Goal: Contribute content: Add original content to the website for others to see

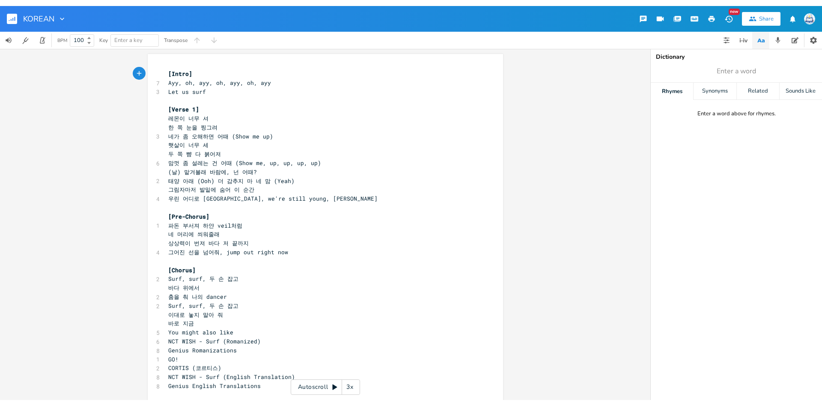
scroll to position [3, 0]
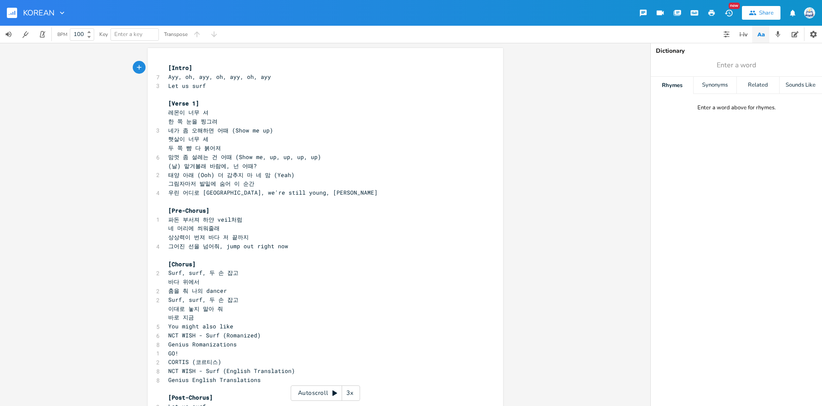
type textarea "[Intro] Ayy, oh, ayy, oh, ayy, oh, ayy Let us surf [Verse 1] 레몬이 너무 셔 한 쪽 눈을 찡그…"
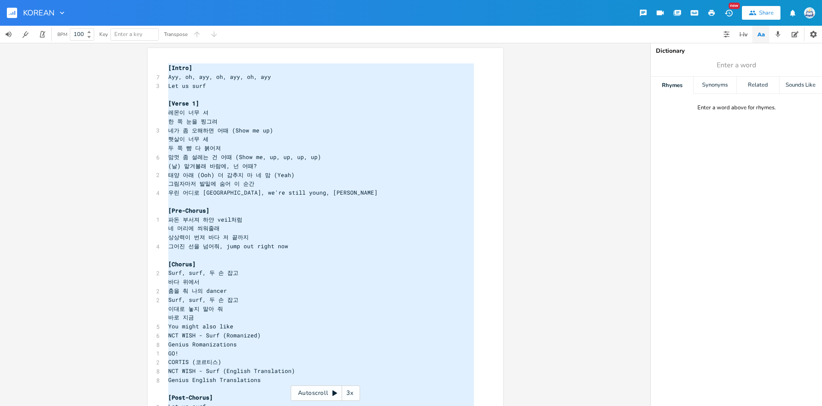
scroll to position [842, 30]
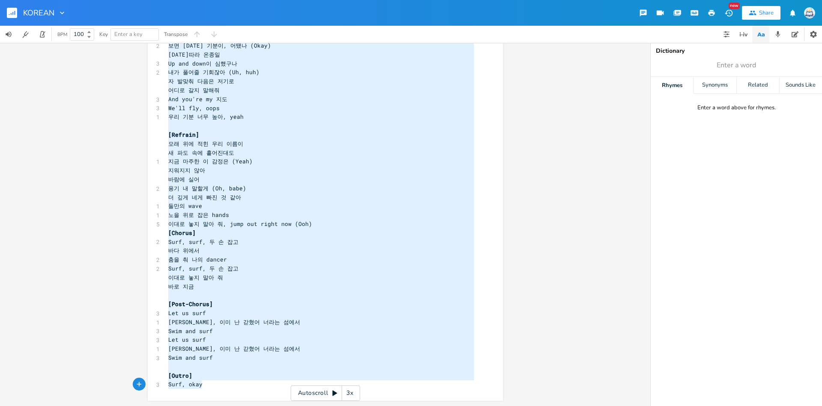
paste textarea
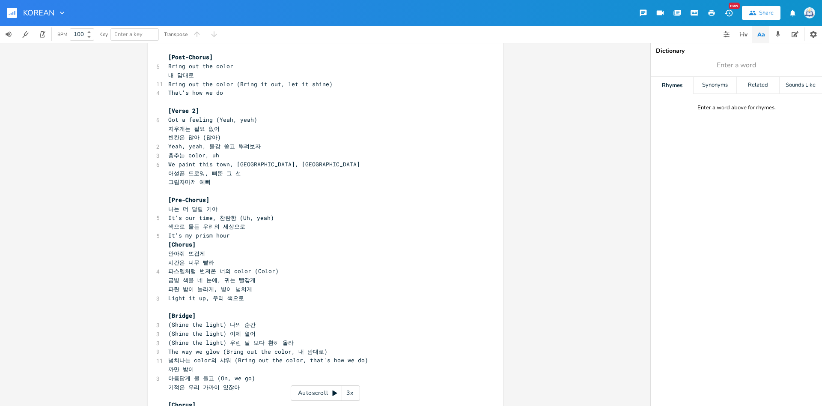
scroll to position [257, 0]
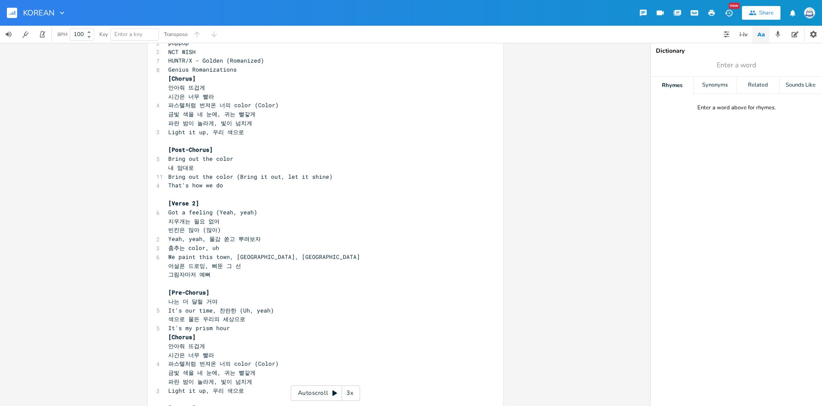
click at [256, 332] on pre "It's my prism hour" at bounding box center [321, 327] width 309 height 9
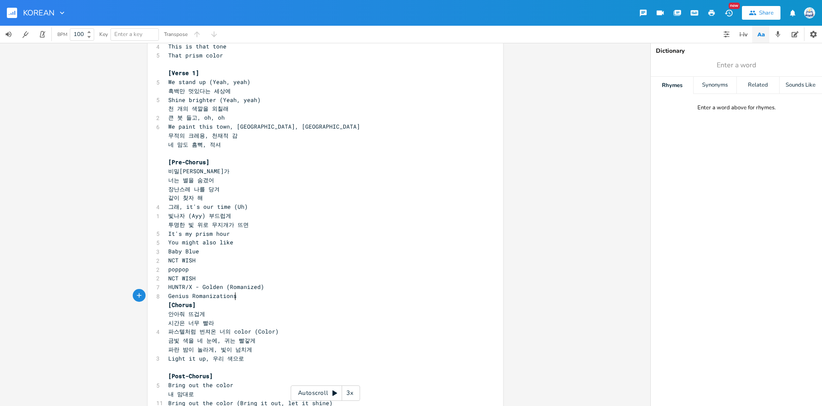
click at [267, 300] on pre "Genius Romanizations" at bounding box center [321, 295] width 309 height 9
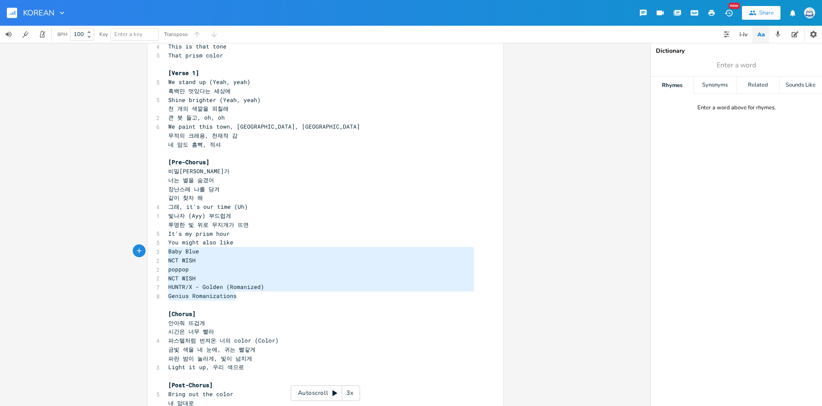
type textarea "You might also like Baby Blue NCT WISH poppop NCT WISH HUNTR/X - Golden (Romani…"
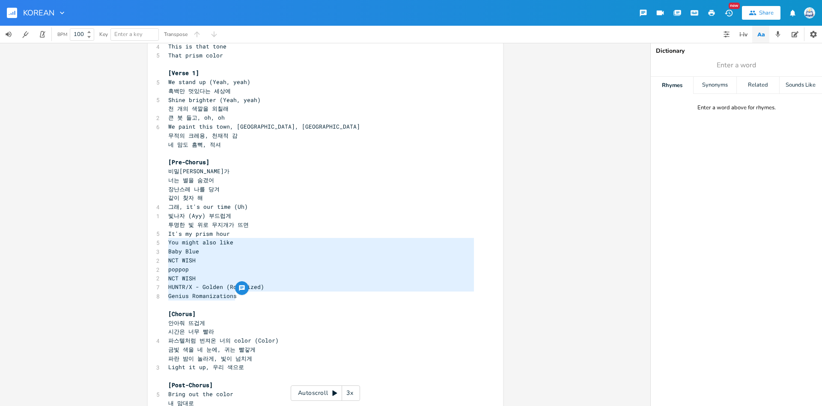
scroll to position [57, 68]
drag, startPoint x: 267, startPoint y: 300, endPoint x: 167, endPoint y: 242, distance: 116.1
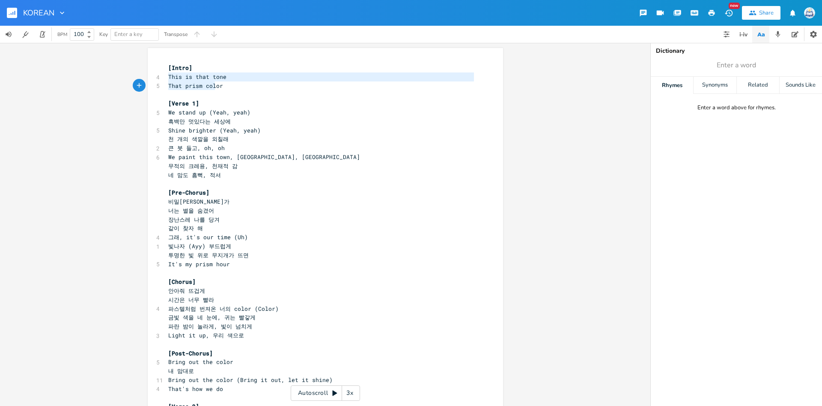
scroll to position [9, 50]
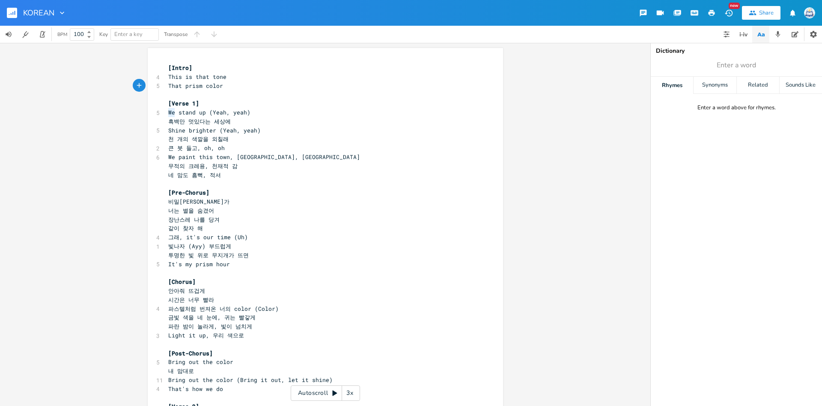
scroll to position [3, 78]
type textarea "We stand up (Yeah, yeah) 흑백만 멋있다는 세상에"
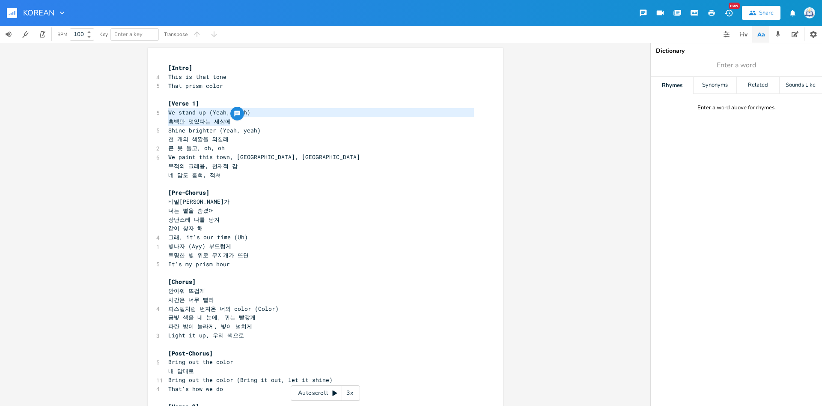
drag, startPoint x: 170, startPoint y: 112, endPoint x: 268, endPoint y: 118, distance: 98.3
click at [549, 393] on div "We stand up (Yeah, yeah) 흑백만 멋있다는 세상에 xxxxxxxxxx [Intro] 4 This is that tone 5 …" at bounding box center [325, 224] width 651 height 363
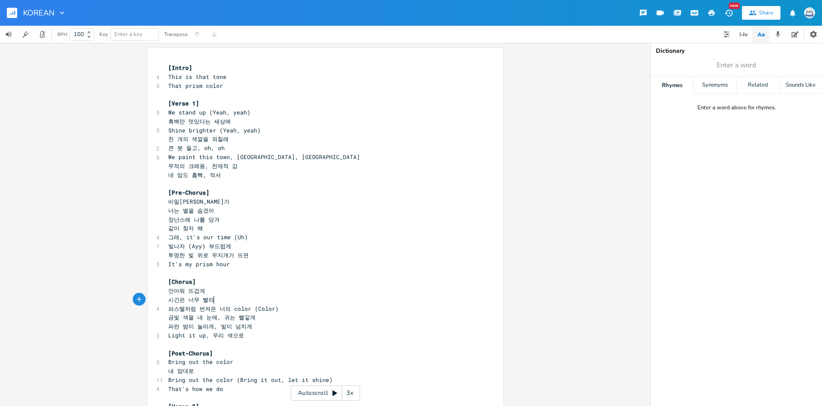
click at [445, 299] on pre "시간은 너무 빨라" at bounding box center [321, 299] width 309 height 9
type textarea "We stand up"
drag, startPoint x: 167, startPoint y: 113, endPoint x: 206, endPoint y: 114, distance: 39.0
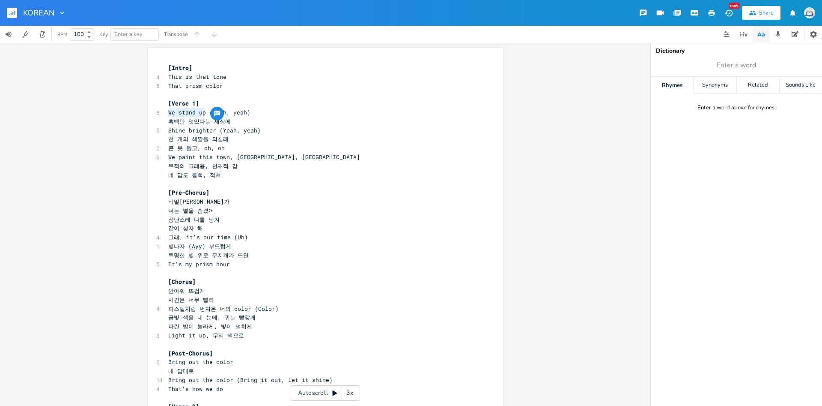
click at [206, 114] on pre "We stand up (Yeah, yeah)" at bounding box center [321, 112] width 309 height 9
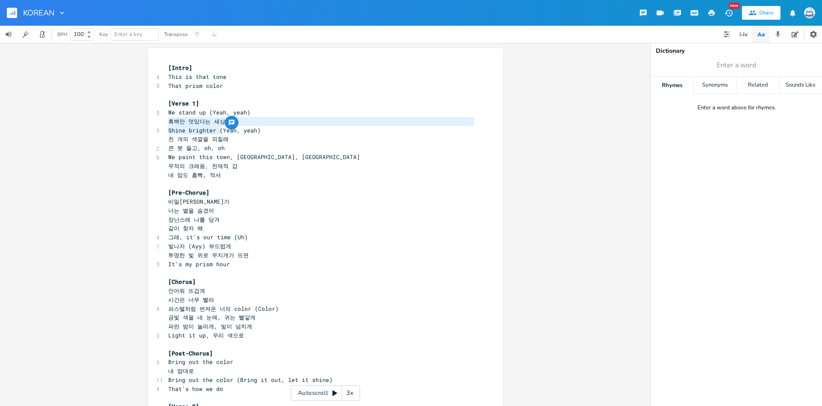
type textarea "흑백만 멋있다는 세상에 Shine brighter"
drag, startPoint x: 170, startPoint y: 119, endPoint x: 215, endPoint y: 130, distance: 46.3
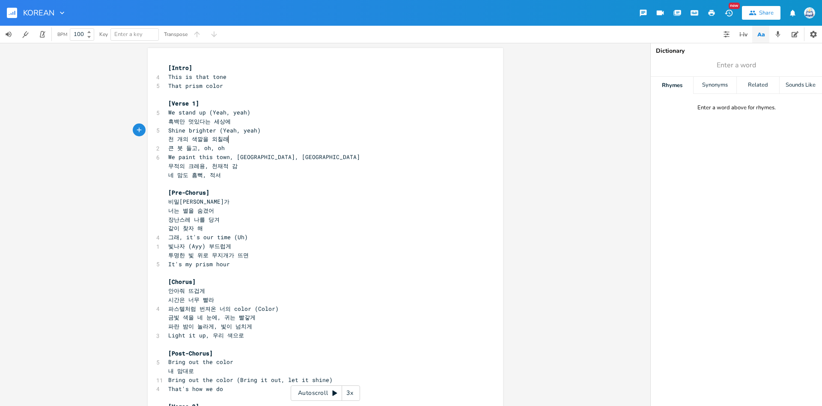
scroll to position [3, 0]
click at [229, 143] on pre "천 개의 색깔을 외칠래" at bounding box center [321, 138] width 309 height 9
click at [195, 173] on span "네 맘도 흠뻑, 적셔" at bounding box center [194, 175] width 53 height 8
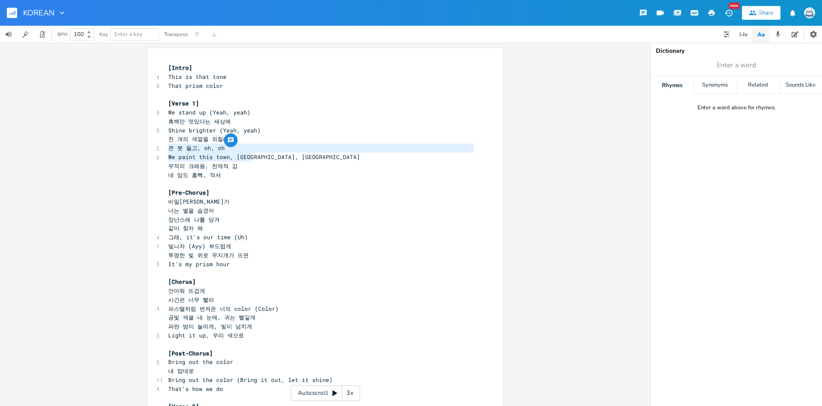
type textarea "큰 붓 들고, oh, oh We paint this town, oh, oh"
drag, startPoint x: 170, startPoint y: 147, endPoint x: 260, endPoint y: 155, distance: 90.7
click at [202, 153] on span "We paint this town, [GEOGRAPHIC_DATA], [GEOGRAPHIC_DATA]" at bounding box center [264, 157] width 192 height 8
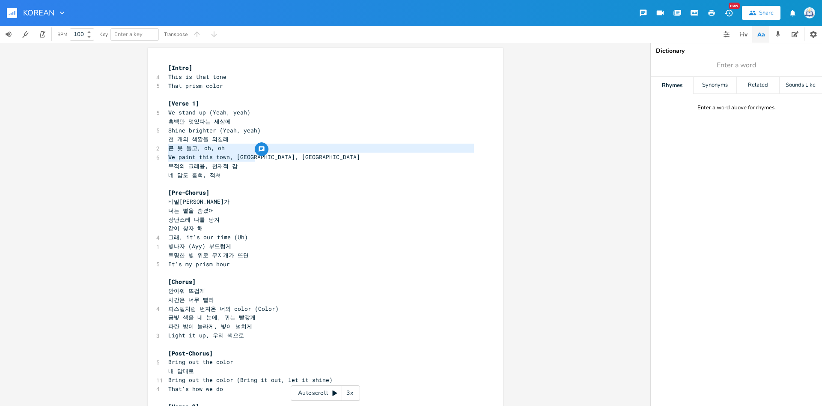
scroll to position [3, 0]
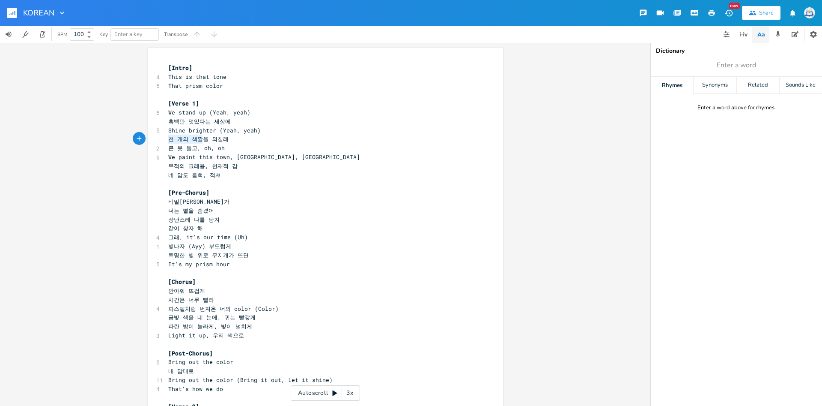
type textarea "천 개의 색깔을 외칠래"
drag, startPoint x: 167, startPoint y: 138, endPoint x: 243, endPoint y: 143, distance: 75.5
click at [243, 143] on pre "천 개의 색깔을 외칠래" at bounding box center [321, 138] width 309 height 9
type textarea "큰 붓 들고, oh, oh We paint this town, oh, oh"
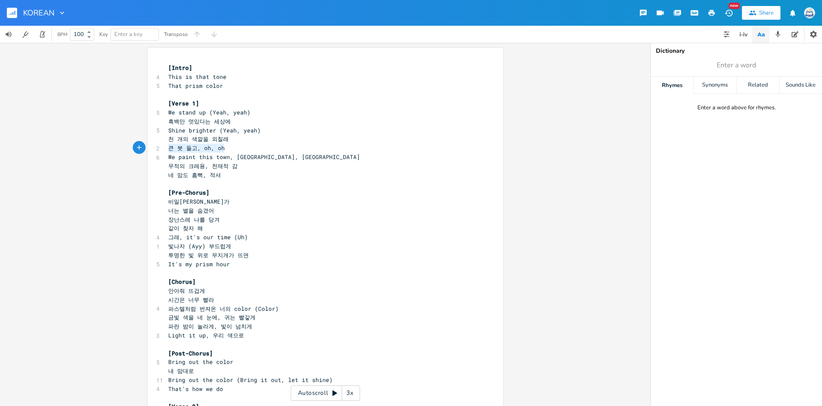
scroll to position [10, 81]
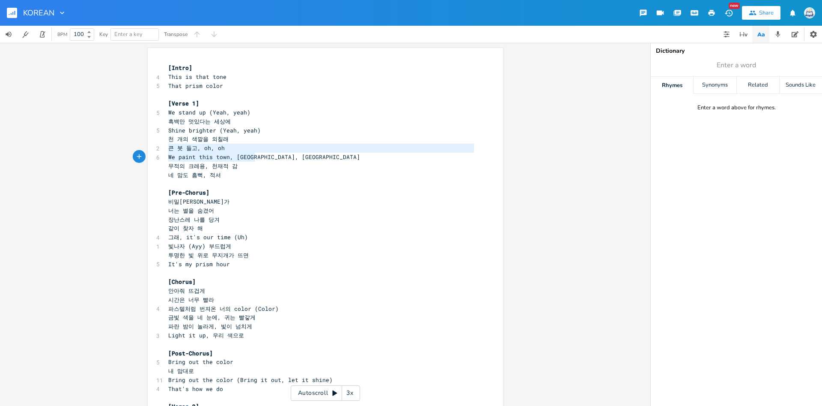
drag, startPoint x: 169, startPoint y: 147, endPoint x: 257, endPoint y: 155, distance: 89.0
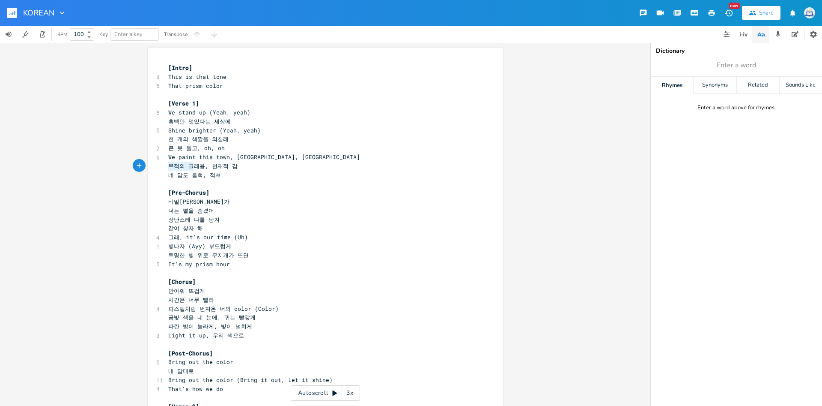
type textarea "무적의 크레용, 천재적 감 네 맘도 흠뻑, 적셔"
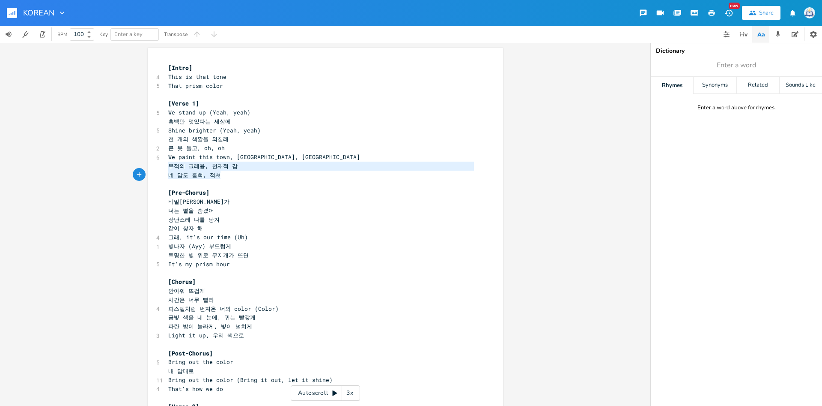
drag, startPoint x: 167, startPoint y: 164, endPoint x: 243, endPoint y: 172, distance: 76.3
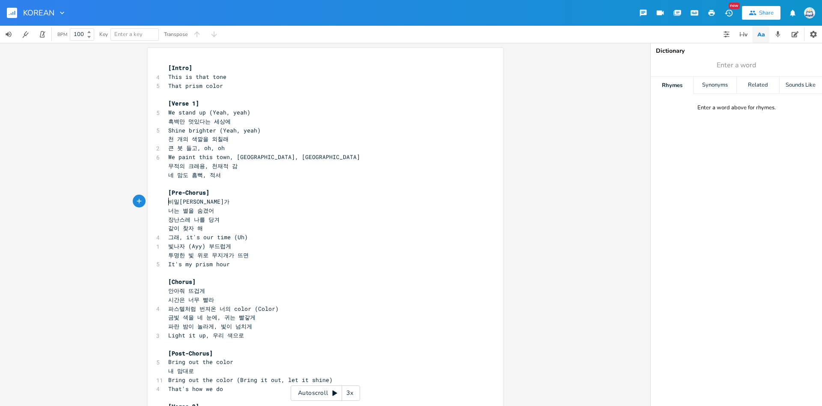
scroll to position [10, 51]
type textarea "비밀스런 어딘가 너는 별을 숨겼어"
drag, startPoint x: 169, startPoint y: 200, endPoint x: 451, endPoint y: 347, distance: 318.4
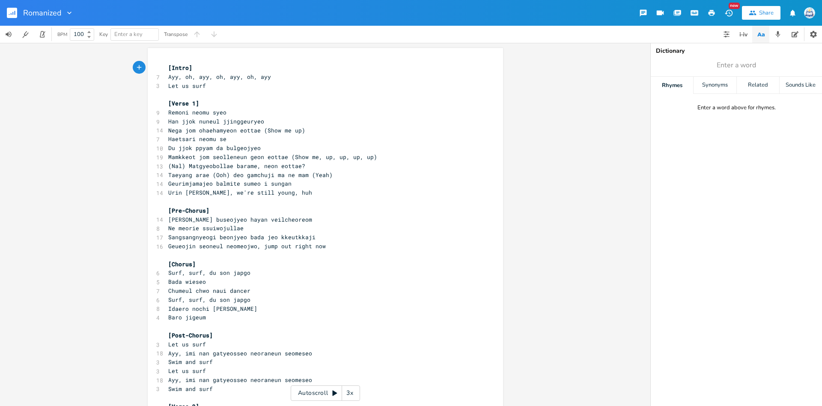
scroll to position [3, 0]
type textarea "[Intro] Ayy, oh, ayy, oh, ayy, oh, ayy Let us surf [Verse 1] Remoni neomu syeo …"
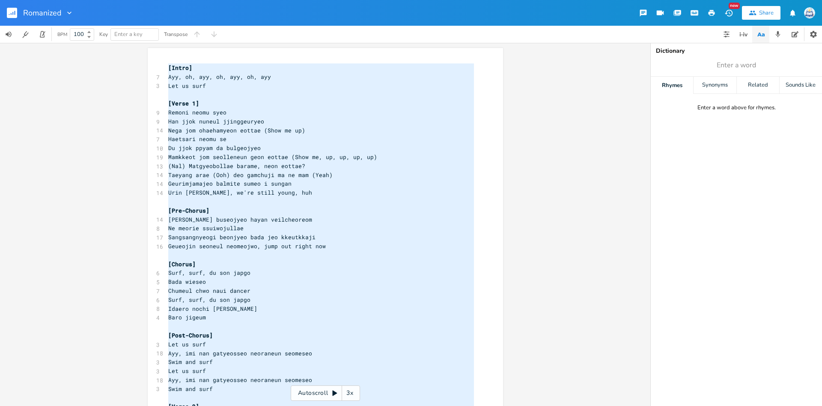
scroll to position [763, 30]
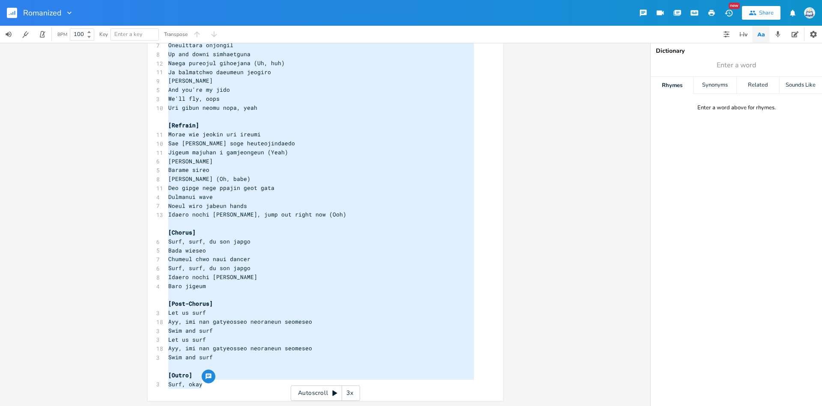
paste textarea
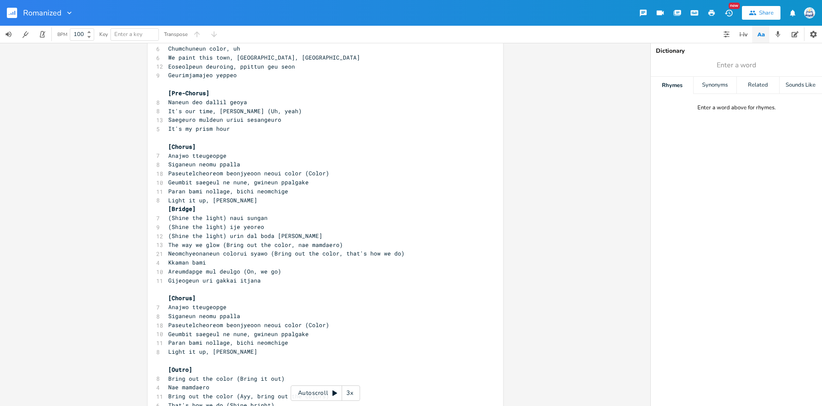
scroll to position [3, 0]
click at [278, 202] on pre "Light it up, [PERSON_NAME]" at bounding box center [321, 200] width 309 height 9
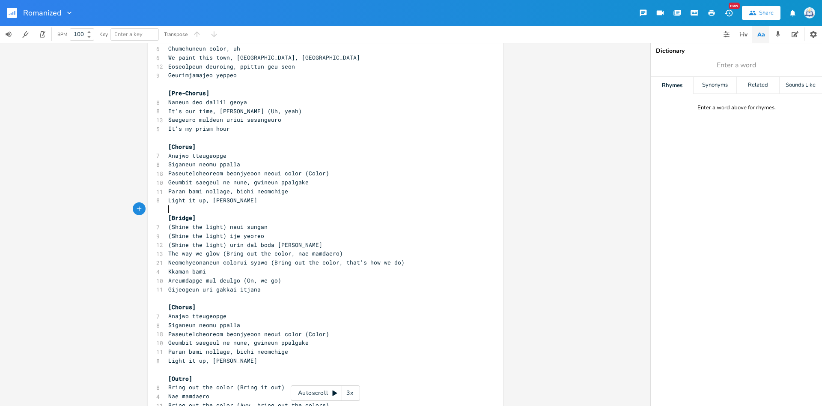
scroll to position [173, 0]
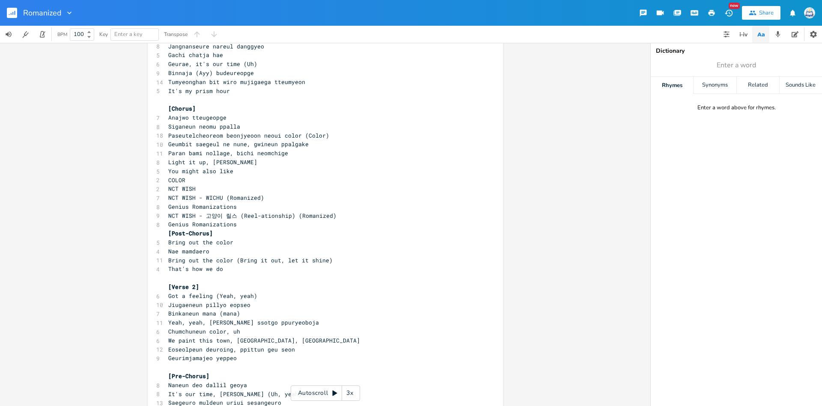
click at [288, 224] on pre "Genius Romanizations" at bounding box center [321, 224] width 309 height 9
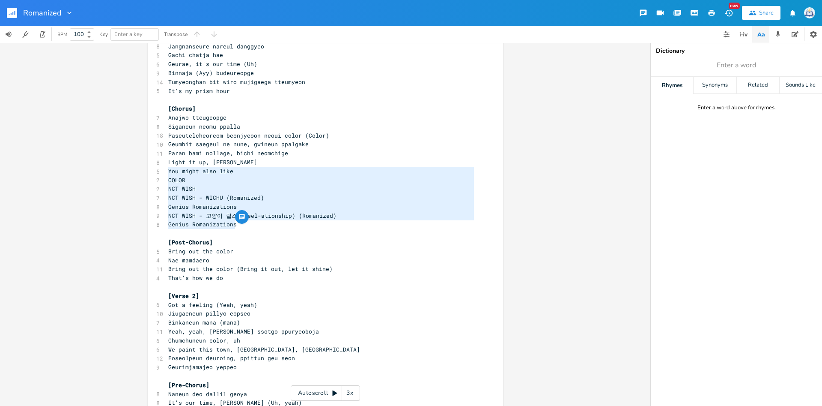
type textarea "You might also like COLOR NCT WISH NCT WISH - WICHU (Romanized) Genius Romaniza…"
drag, startPoint x: 251, startPoint y: 224, endPoint x: 167, endPoint y: 175, distance: 97.3
click at [167, 175] on div "[Intro] 4 This is that tone 5 That prism color ​ [Verse 1] 5 We stand up (Yeah,…" at bounding box center [321, 317] width 309 height 855
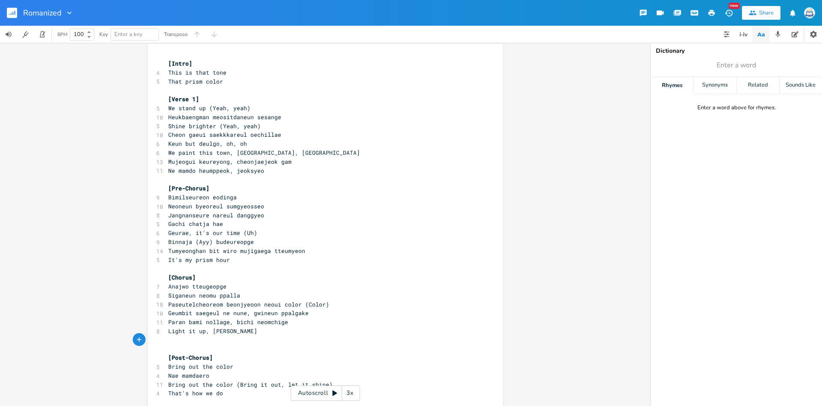
scroll to position [0, 0]
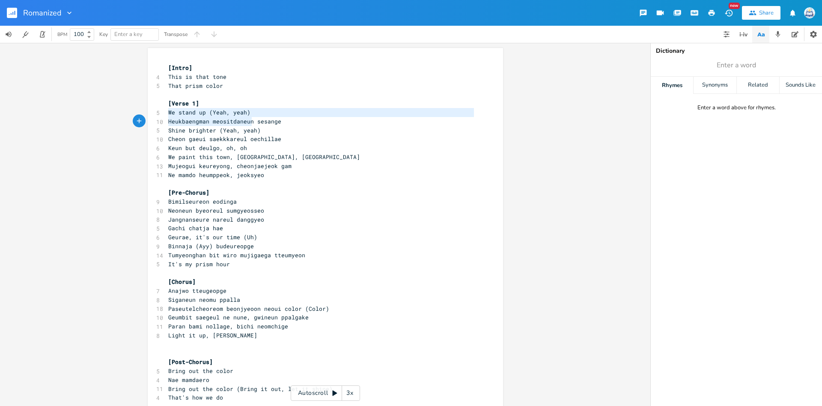
type textarea "We stand up (Yeah, yeah) Heukbaengman meositdaneun se"
drag, startPoint x: 168, startPoint y: 114, endPoint x: 262, endPoint y: 120, distance: 94.0
click at [177, 131] on span "Shine brighter (Yeah, yeah)" at bounding box center [214, 130] width 93 height 8
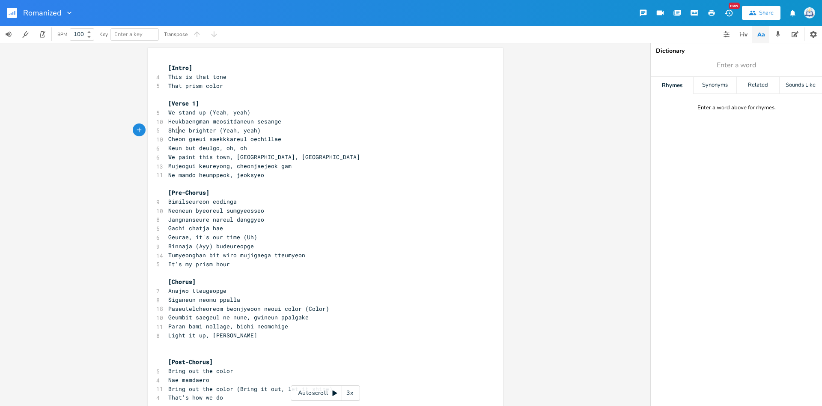
scroll to position [3, 0]
type textarea "Heukbaengman meositdaneun sesange Shine brighter"
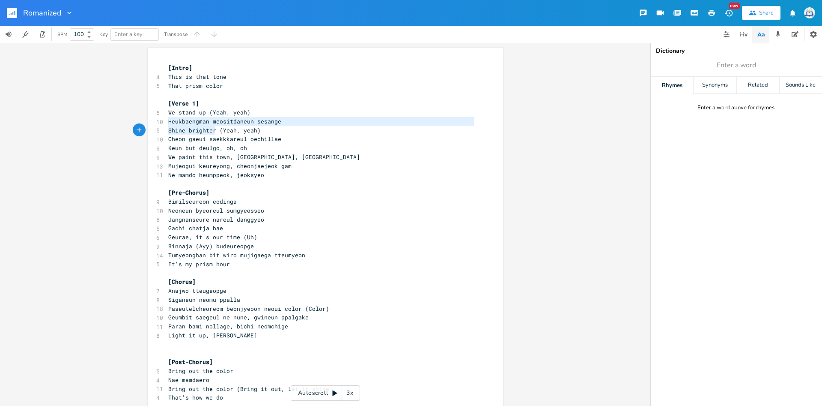
drag, startPoint x: 168, startPoint y: 123, endPoint x: 216, endPoint y: 131, distance: 48.2
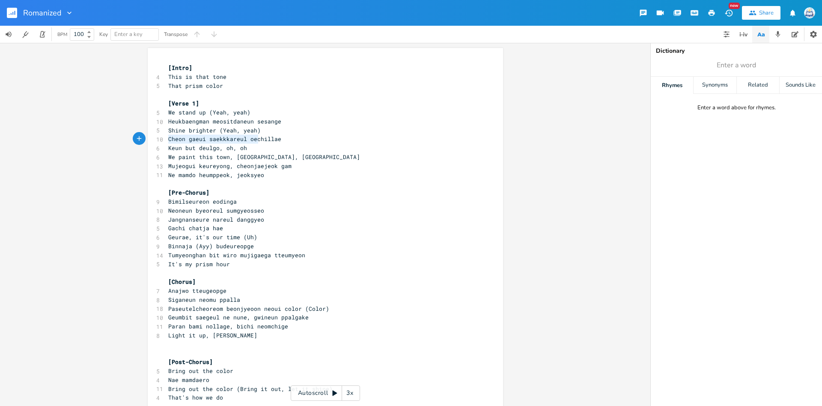
type textarea "Cheon gaeui saekkkareul oechillae"
type textarea "Keun but deulgo, [GEOGRAPHIC_DATA], oh We paint this town, [GEOGRAPHIC_DATA], […"
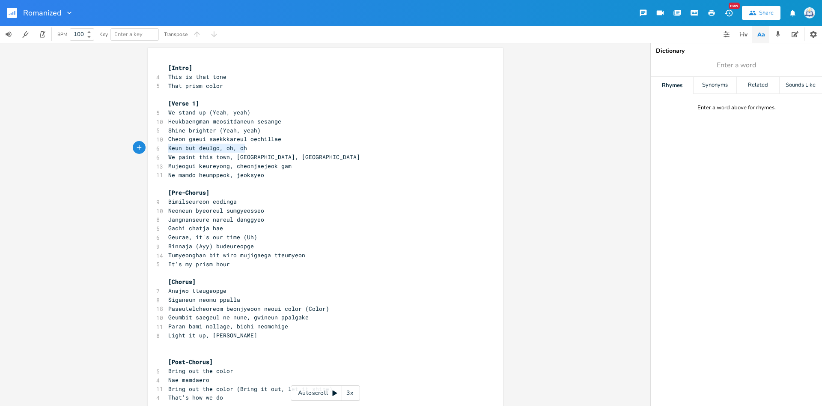
scroll to position [9, 81]
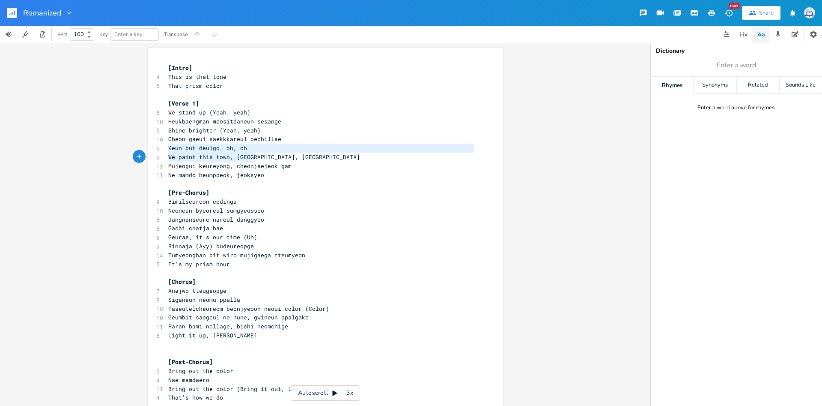
drag, startPoint x: 169, startPoint y: 149, endPoint x: 260, endPoint y: 155, distance: 91.9
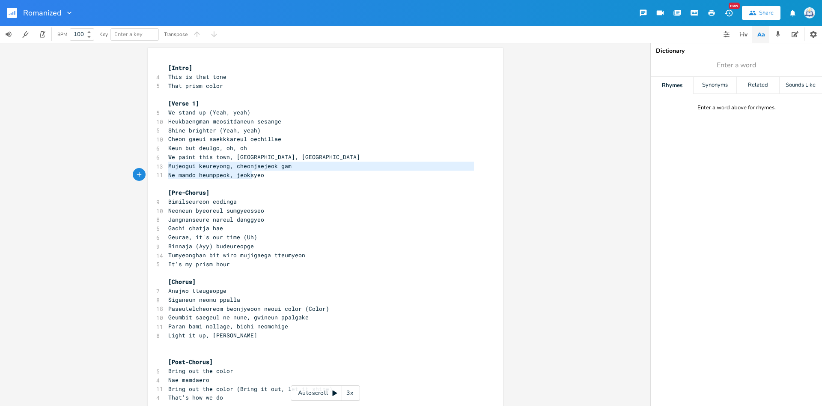
type textarea "Mujeogui keureyong, cheonjaejeok gam Ne mamdo heumppeok, jeoksyeo"
drag, startPoint x: 168, startPoint y: 167, endPoint x: 261, endPoint y: 173, distance: 93.6
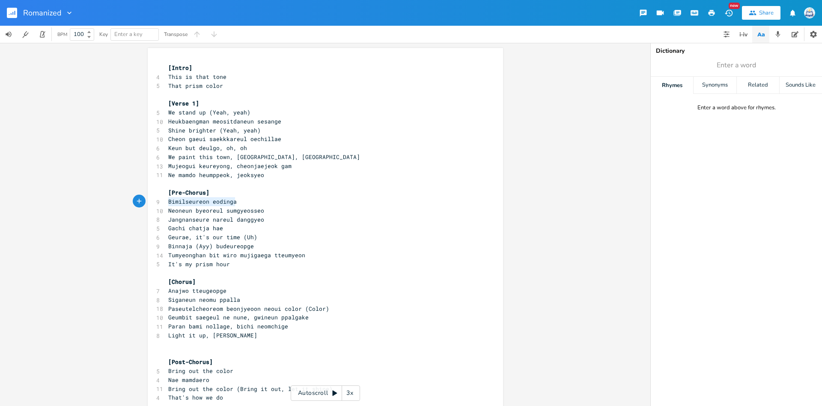
type textarea "Bimilseureon eodinga Neoneun byeoreul sumgyeossеo"
drag, startPoint x: 168, startPoint y: 201, endPoint x: 291, endPoint y: 208, distance: 123.1
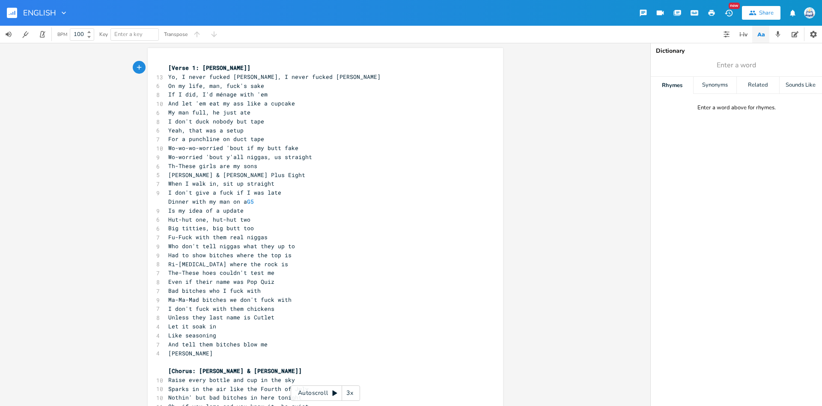
scroll to position [3, 0]
type textarea "[Verse 1: Nicki Minaj] Yo, I never fucked Wayne, I never fucked Drake On my lif…"
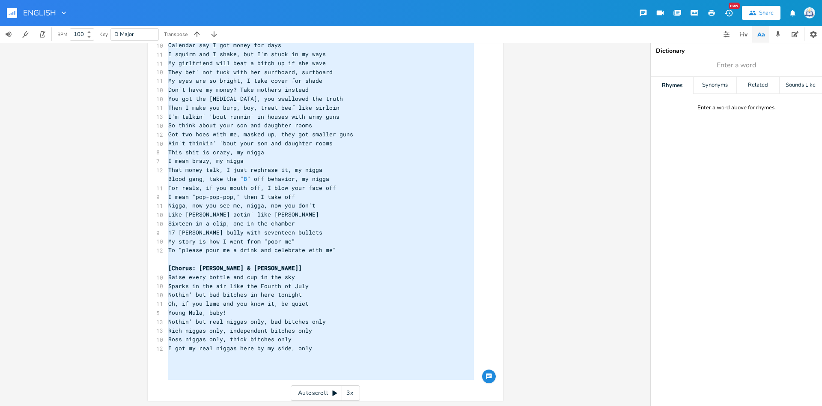
paste textarea
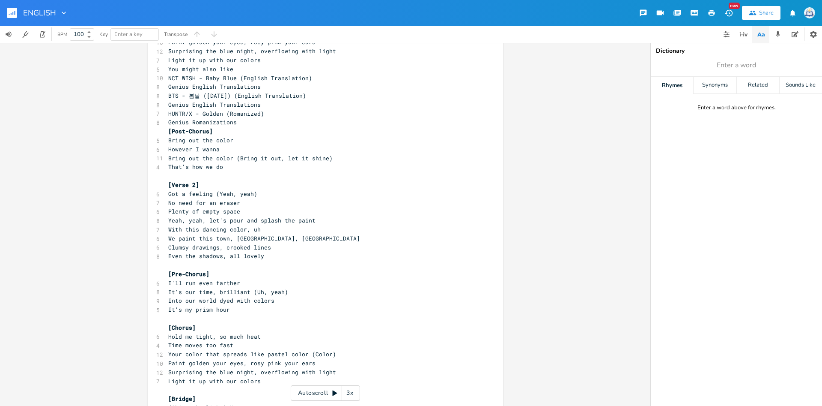
scroll to position [182, 0]
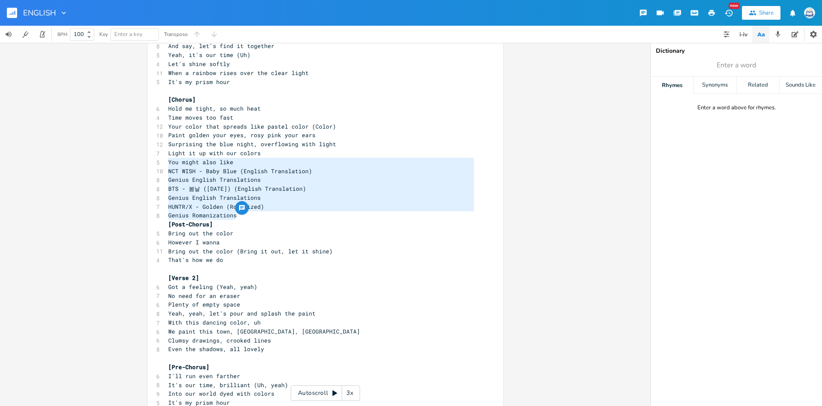
type textarea "You might also like NCT WISH - Baby Blue (English Translation) Genius English T…"
drag, startPoint x: 263, startPoint y: 213, endPoint x: 162, endPoint y: 163, distance: 112.8
click at [162, 163] on div "You might also like NCT WISH - Baby Blue (English Translation) Genius English T…" at bounding box center [326, 303] width 356 height 874
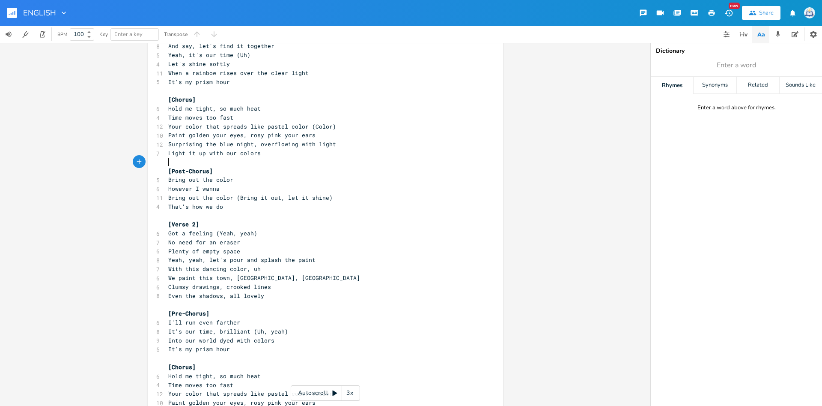
scroll to position [0, 0]
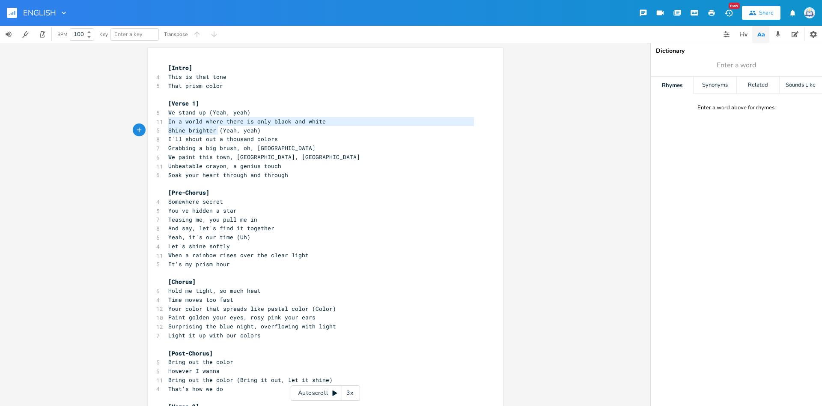
type textarea "In a world where there is only black and white Shine brighter"
drag, startPoint x: 169, startPoint y: 120, endPoint x: 216, endPoint y: 129, distance: 48.4
click at [258, 137] on span "I'll shout out a thousand colors" at bounding box center [223, 139] width 110 height 8
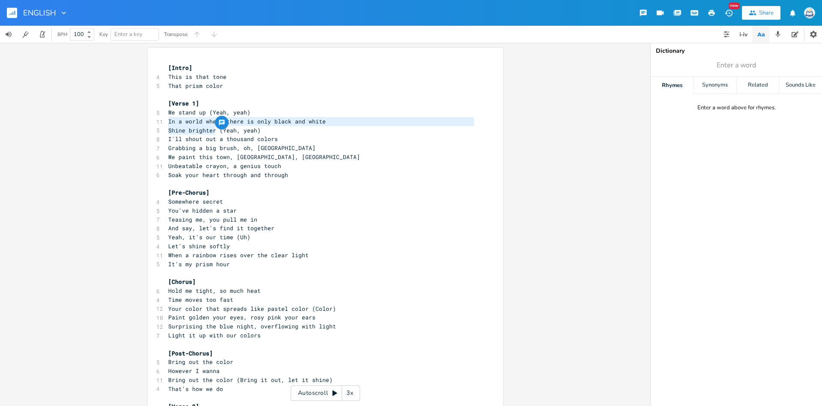
scroll to position [3, 0]
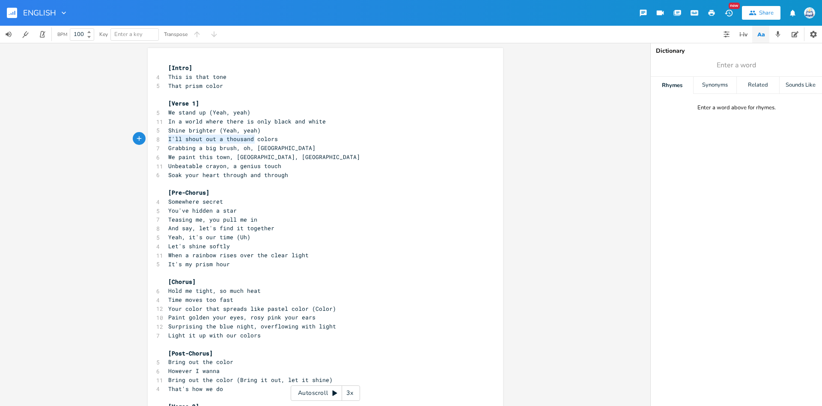
type textarea "I'll shout out a thousand colors"
drag, startPoint x: 167, startPoint y: 138, endPoint x: 285, endPoint y: 138, distance: 118.2
click at [285, 138] on pre "I'll shout out a thousand colors" at bounding box center [321, 138] width 309 height 9
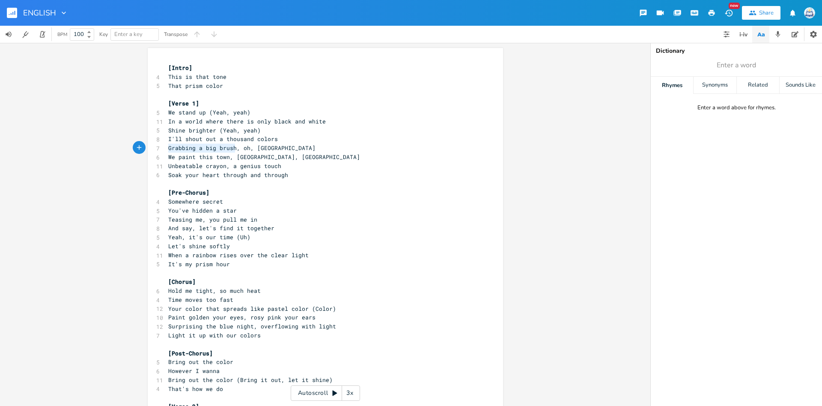
type textarea "Grabbing a big brush, oh, oh We paint this town, oh, oh"
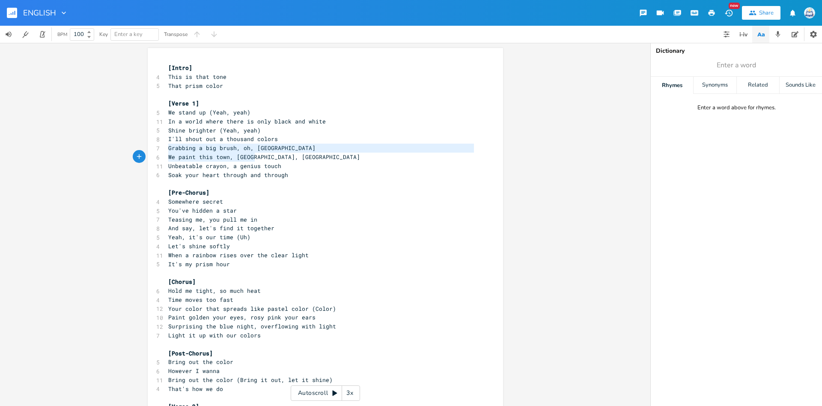
drag, startPoint x: 167, startPoint y: 149, endPoint x: 267, endPoint y: 156, distance: 99.6
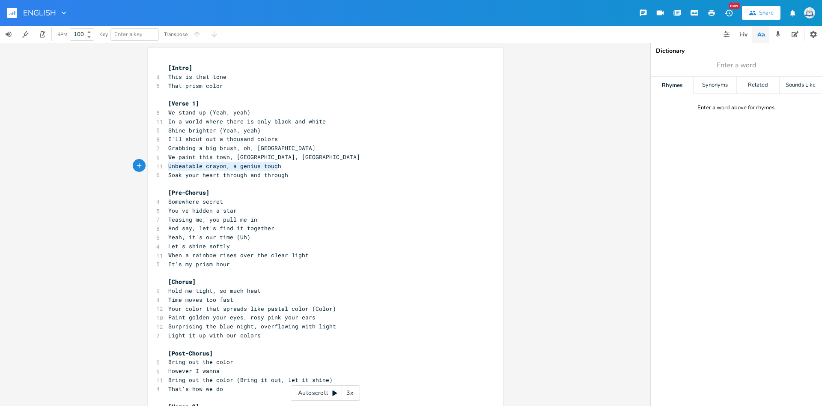
type textarea "Unbeatable crayon, a genius touch Soak your heart through and through"
drag, startPoint x: 169, startPoint y: 167, endPoint x: 300, endPoint y: 173, distance: 131.2
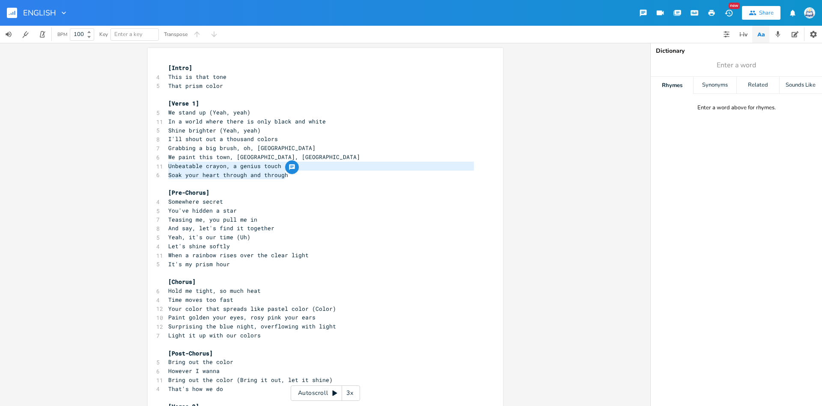
scroll to position [3, 0]
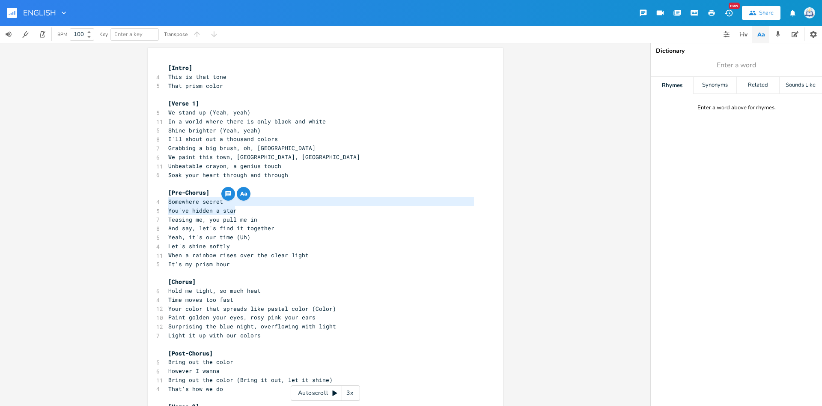
type textarea "Somewhere secret You've hidden a star"
drag, startPoint x: 167, startPoint y: 202, endPoint x: 268, endPoint y: 209, distance: 100.9
